Goal: Task Accomplishment & Management: Manage account settings

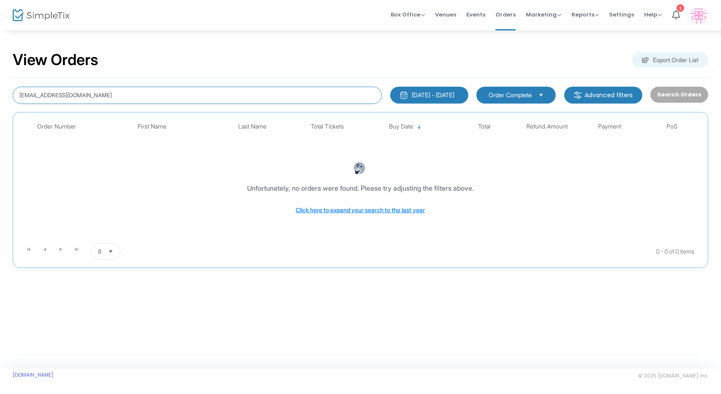
drag, startPoint x: 79, startPoint y: 93, endPoint x: 0, endPoint y: 101, distance: 78.9
click at [0, 101] on div "View Orders Export Order List [EMAIL_ADDRESS][DOMAIN_NAME] [DATE] - [DATE] Last…" at bounding box center [360, 164] width 721 height 268
paste input "kirksfca@hot"
click at [165, 97] on input "[EMAIL_ADDRESS][DOMAIN_NAME]" at bounding box center [197, 95] width 369 height 17
type input "[EMAIL_ADDRESS][DOMAIN_NAME]"
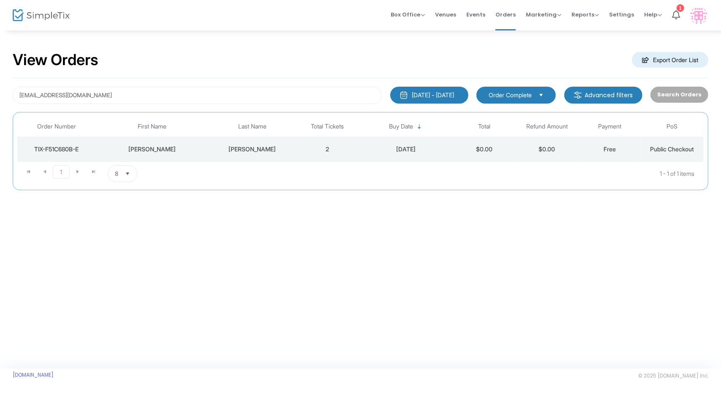
click at [439, 88] on button "[DATE] - [DATE]" at bounding box center [429, 95] width 78 height 17
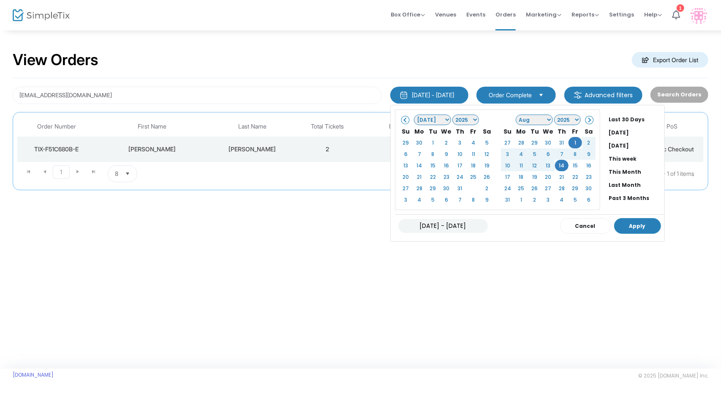
click at [614, 218] on button "Apply" at bounding box center [637, 226] width 47 height 16
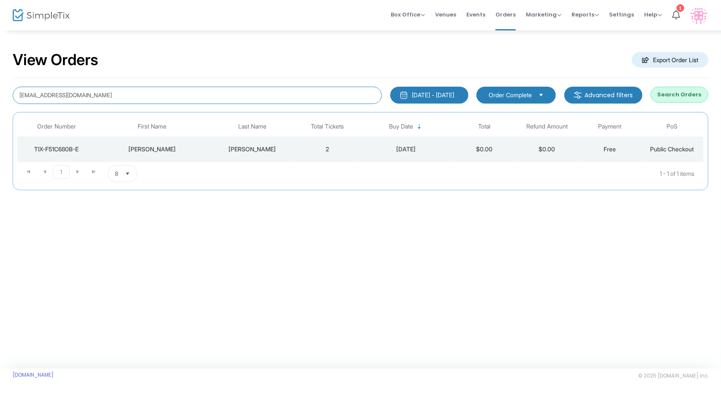
click at [185, 94] on input "[EMAIL_ADDRESS][DOMAIN_NAME]" at bounding box center [197, 95] width 369 height 17
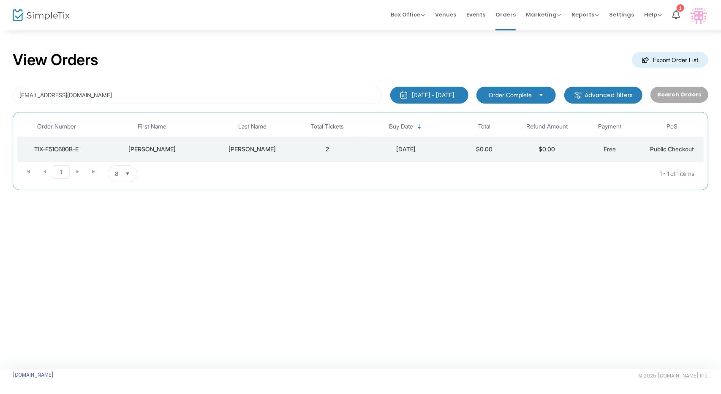
click at [451, 148] on td "[DATE]" at bounding box center [406, 148] width 94 height 25
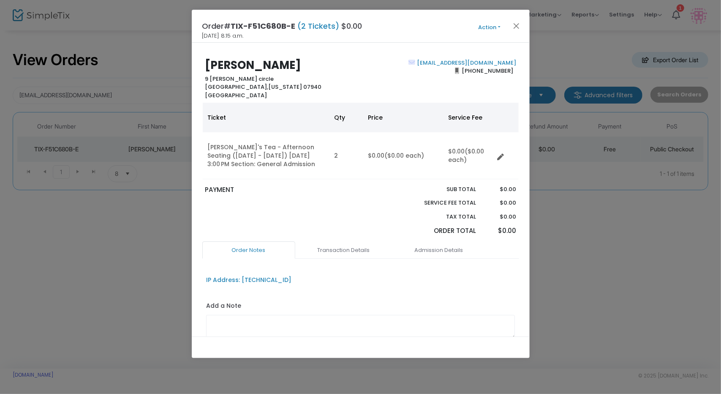
click at [171, 232] on ngb-modal-window "Order# TIX-F51C680B-E (2 Tickets) $0.00 [DATE] 8:15 a.m. Action Mark Admitted E…" at bounding box center [360, 197] width 721 height 394
click at [513, 22] on button "Close" at bounding box center [515, 25] width 11 height 11
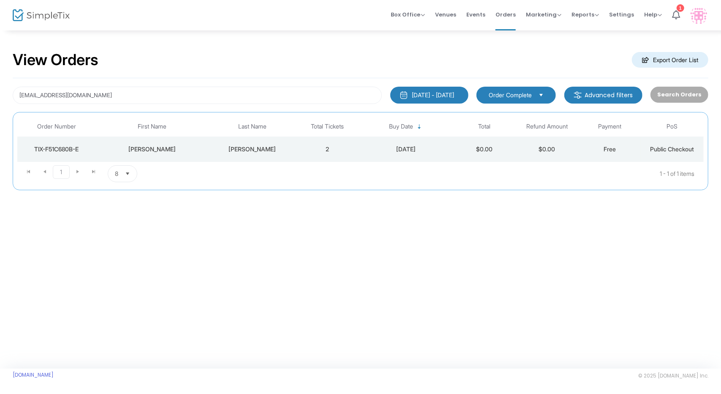
click at [155, 147] on div "[PERSON_NAME]" at bounding box center [152, 149] width 109 height 8
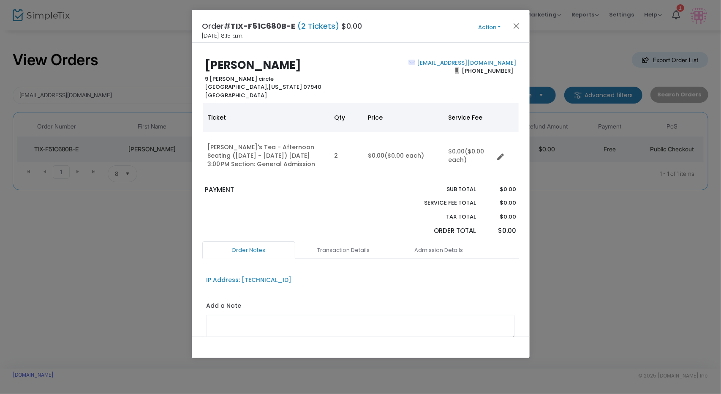
click at [563, 274] on ngb-modal-window "Order# TIX-F51C680B-E (2 Tickets) $0.00 [DATE] 8:15 a.m. Action Mark Admitted E…" at bounding box center [360, 197] width 721 height 394
click at [490, 21] on div "Order# TIX-F51C680B-E (2 Tickets) $0.00 [DATE] 8:15 a.m. Action Mark Admitted E…" at bounding box center [361, 26] width 338 height 33
click at [490, 27] on button "Action" at bounding box center [489, 27] width 51 height 9
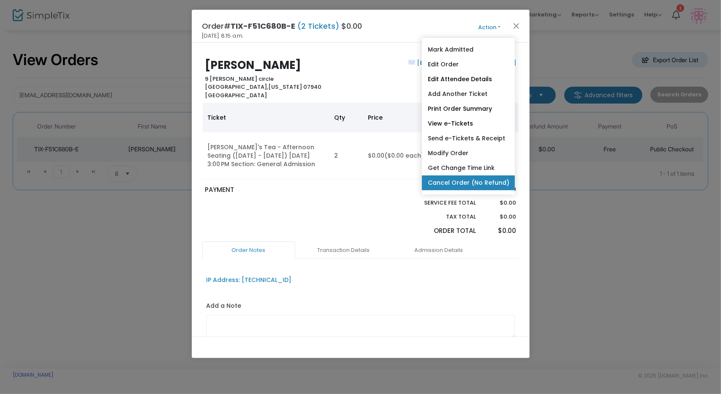
click at [478, 182] on link "Cancel Order (No Refund)" at bounding box center [468, 182] width 93 height 15
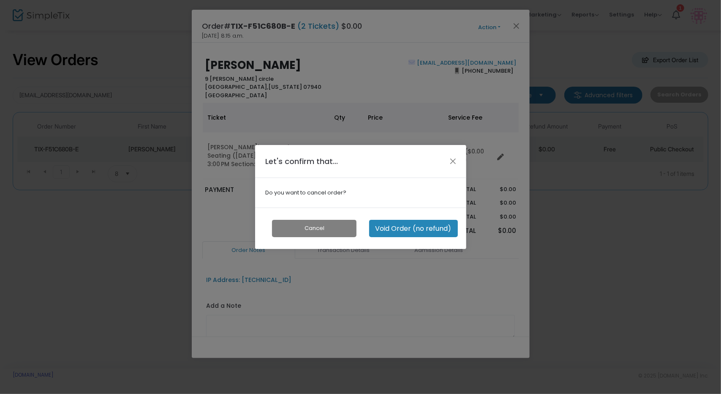
click at [400, 223] on button "Void Order (no refund)" at bounding box center [413, 228] width 89 height 17
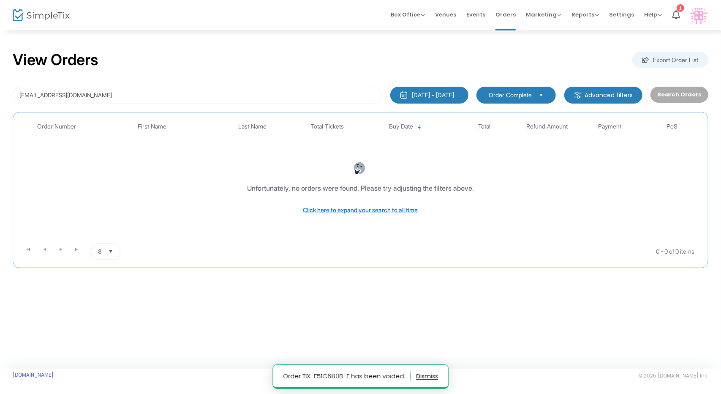
click at [454, 97] on div "[DATE] - [DATE]" at bounding box center [433, 95] width 42 height 8
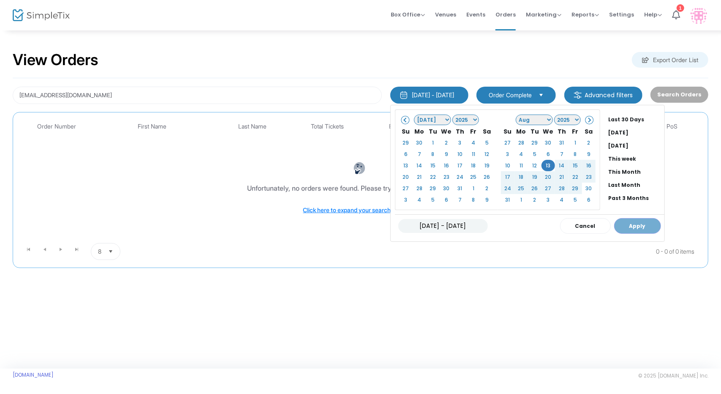
click at [610, 226] on div "[DATE] - [DATE] Cancel Apply" at bounding box center [529, 225] width 269 height 23
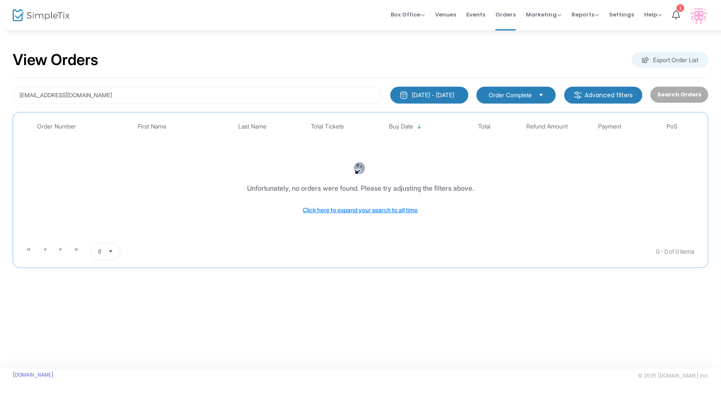
click at [440, 262] on kendo-pager "0 - 0 of 0 items 8 items per page" at bounding box center [360, 251] width 686 height 24
click at [483, 22] on span "Events" at bounding box center [475, 15] width 19 height 22
